Goal: Transaction & Acquisition: Purchase product/service

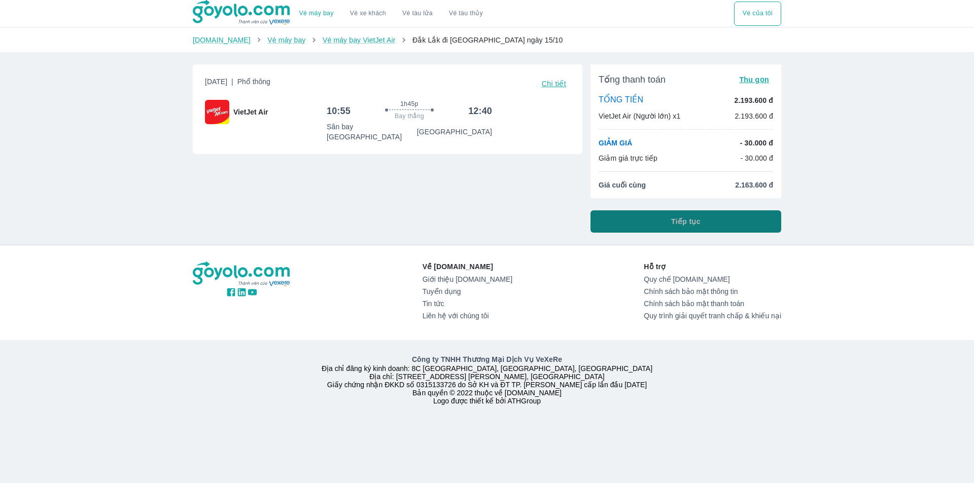
click at [633, 226] on button "Tiếp tục" at bounding box center [686, 222] width 191 height 22
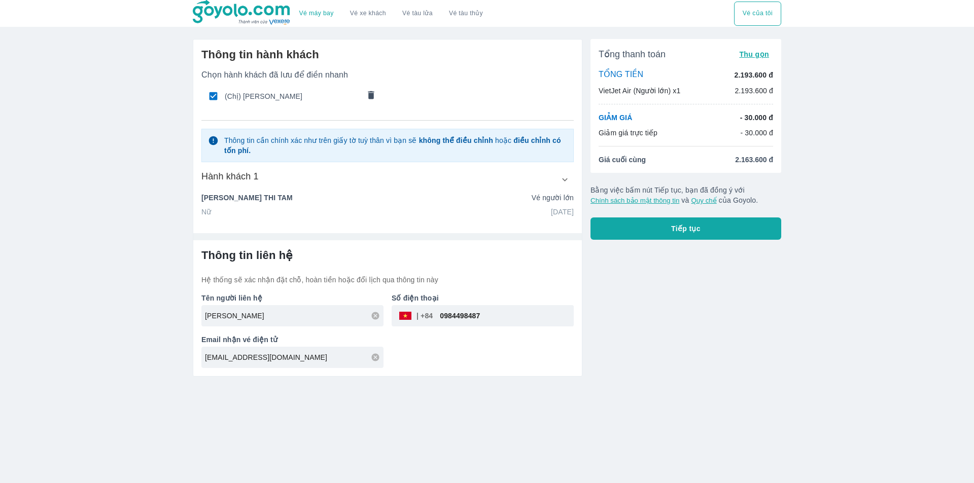
click at [372, 97] on icon "comments" at bounding box center [371, 95] width 6 height 8
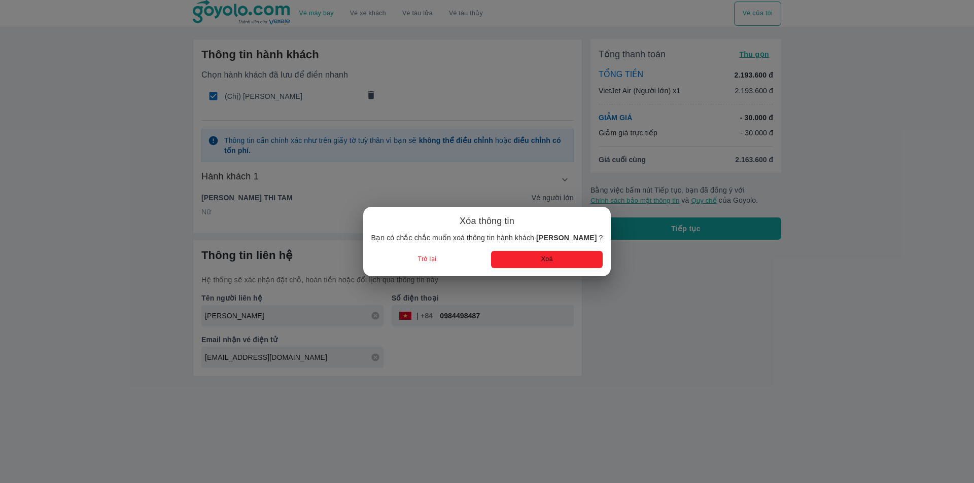
click at [531, 258] on button "Xoá" at bounding box center [547, 259] width 112 height 17
radio input "false"
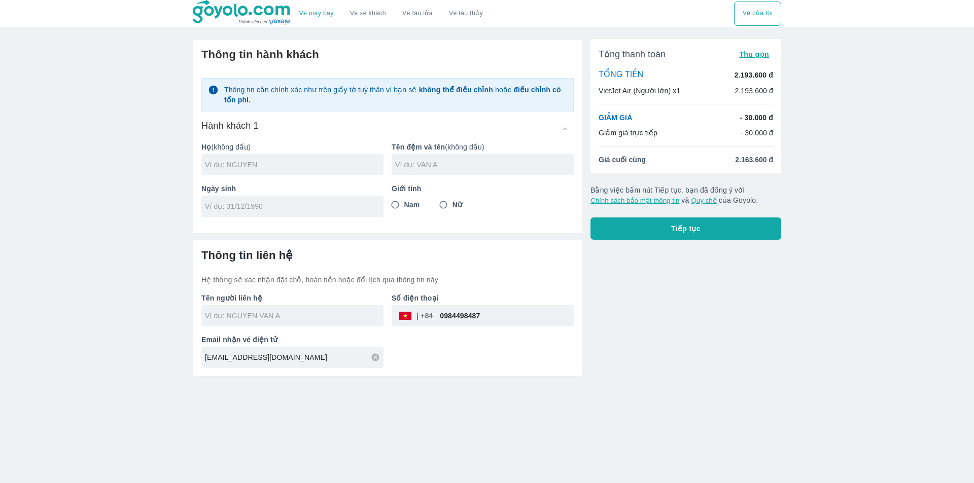
click at [475, 311] on input "0984498487" at bounding box center [503, 316] width 141 height 24
paste input "39372907"
type input "0393729077"
click at [407, 207] on span "Nam" at bounding box center [412, 205] width 16 height 10
click at [404, 207] on input "Nam" at bounding box center [395, 205] width 18 height 18
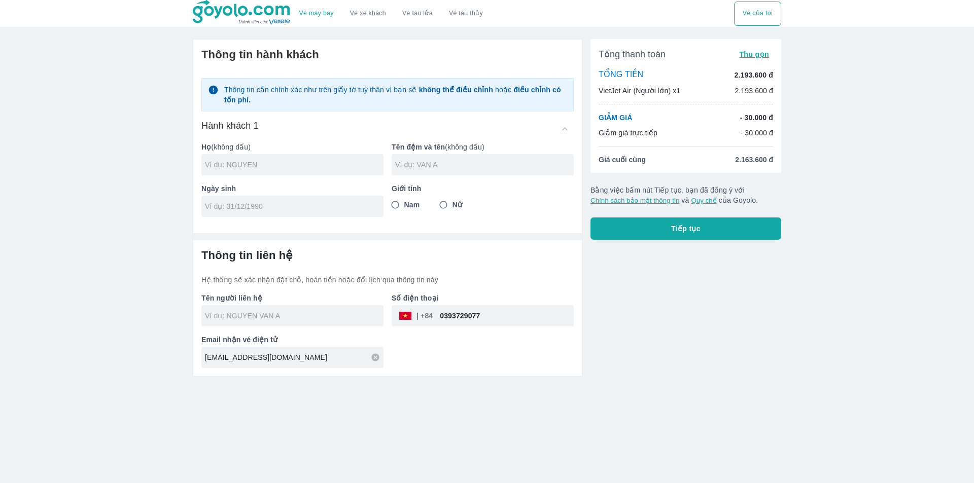
radio input "true"
click at [266, 167] on input "text" at bounding box center [294, 165] width 179 height 10
type input "LUONG"
type input "VAN [PERSON_NAME]"
click at [255, 209] on input "tel" at bounding box center [289, 206] width 168 height 10
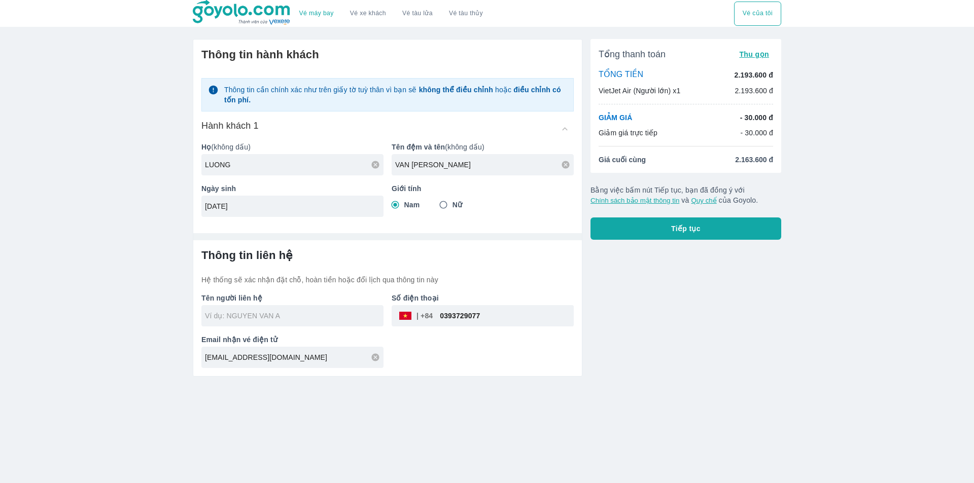
type input "[DATE]"
click at [450, 228] on div at bounding box center [387, 232] width 389 height 15
type input "LUONG VAN TAM"
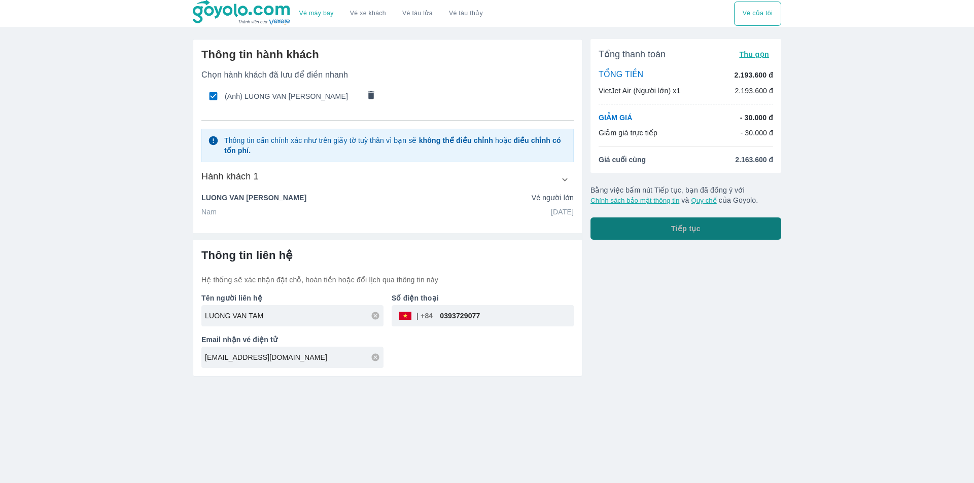
click at [701, 234] on button "Tiếp tục" at bounding box center [686, 229] width 191 height 22
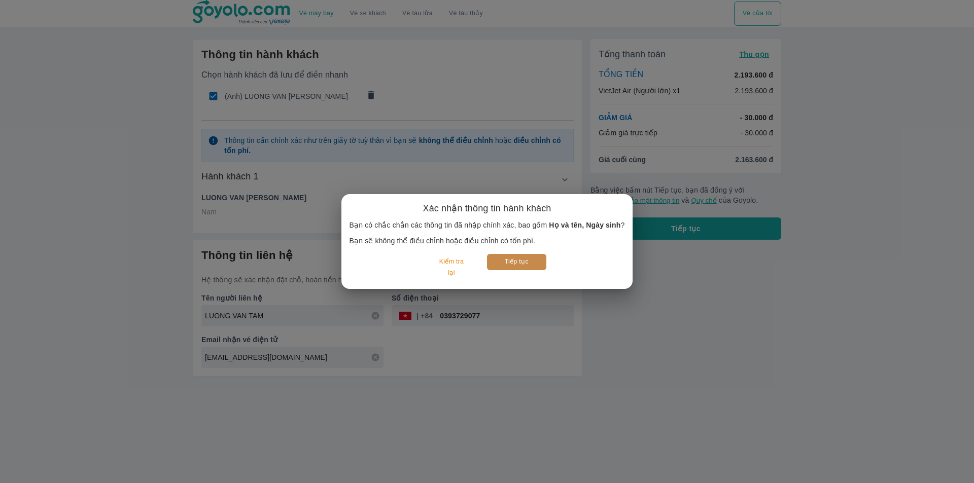
click at [513, 267] on button "Tiếp tục" at bounding box center [516, 262] width 59 height 16
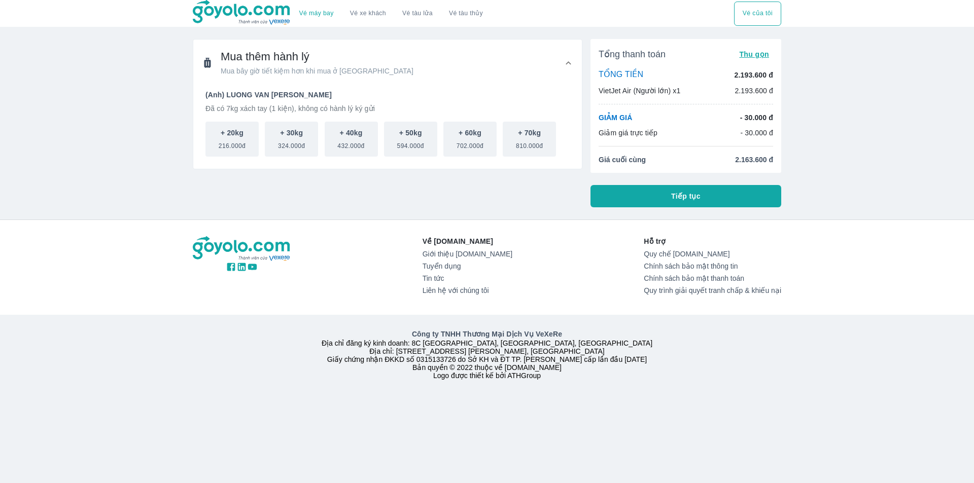
click at [639, 200] on button "Tiếp tục" at bounding box center [686, 196] width 191 height 22
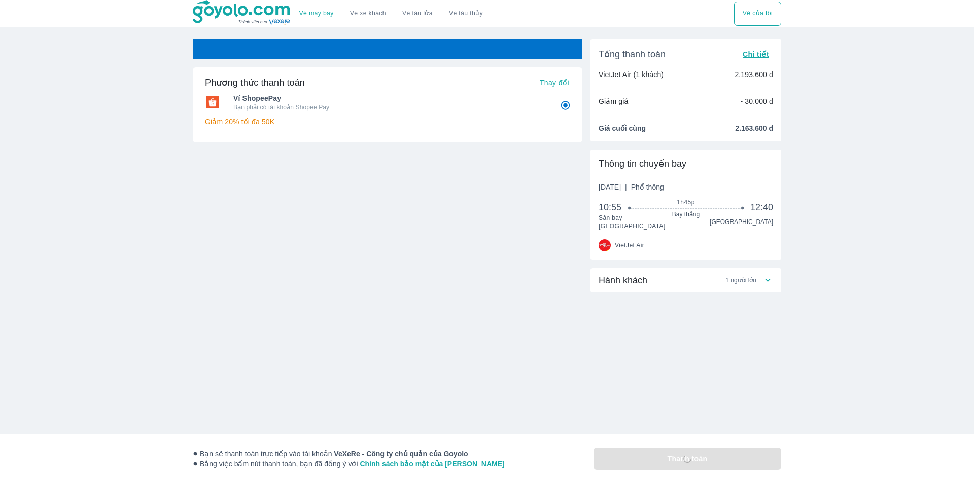
radio input "false"
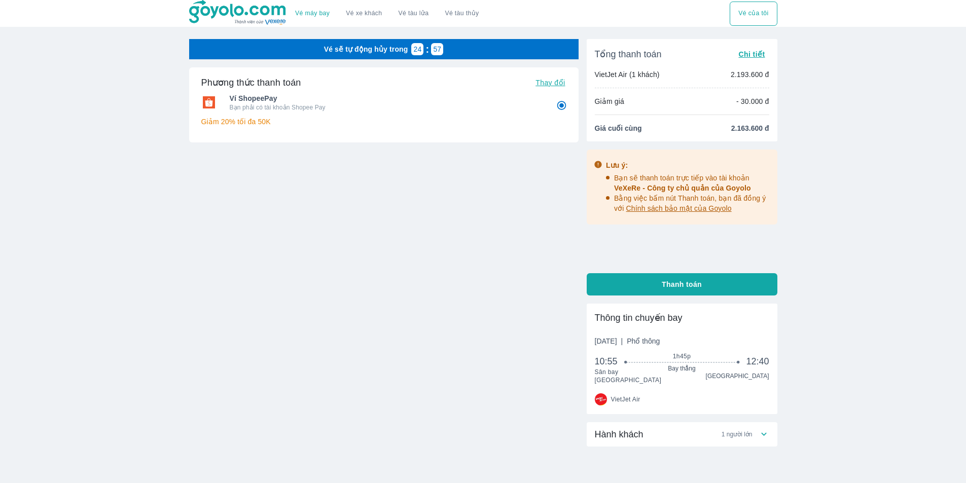
click at [628, 429] on span "Hành khách" at bounding box center [619, 435] width 49 height 12
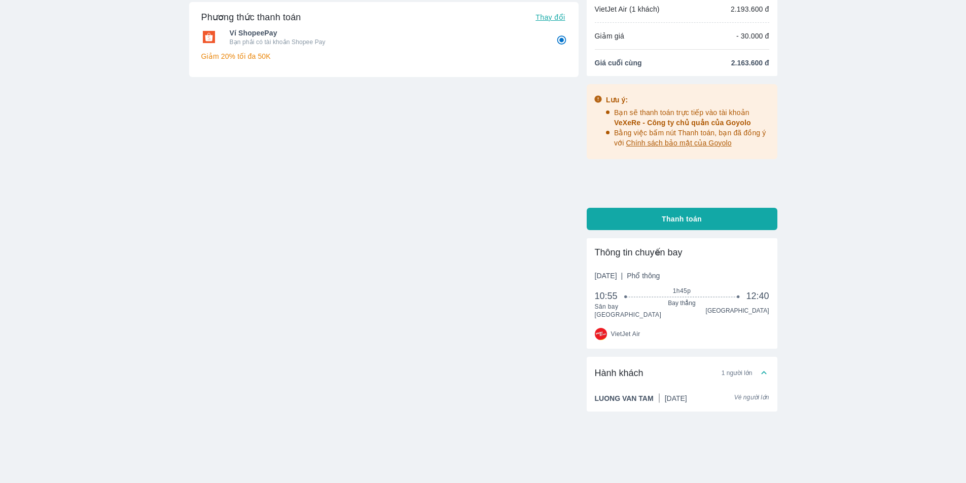
scroll to position [67, 0]
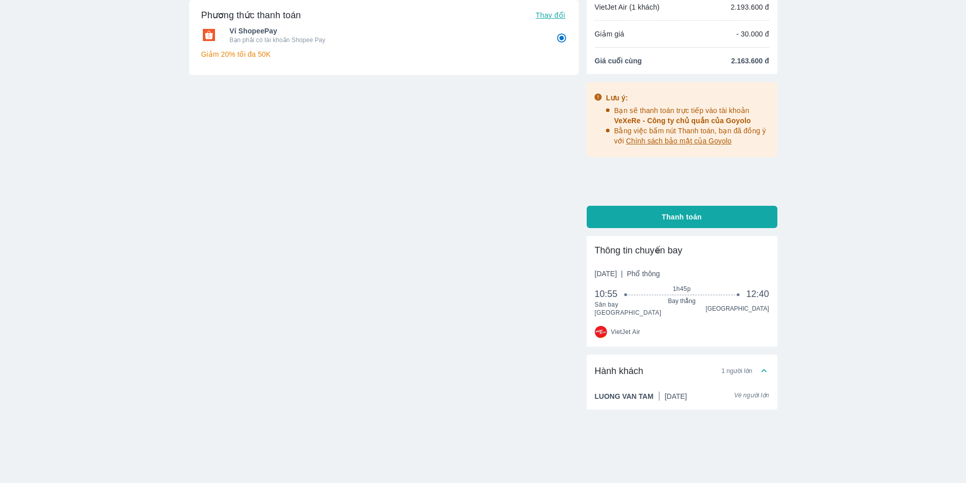
click at [675, 220] on span "Thanh toán" at bounding box center [682, 217] width 40 height 10
radio input "false"
